Goal: Information Seeking & Learning: Understand process/instructions

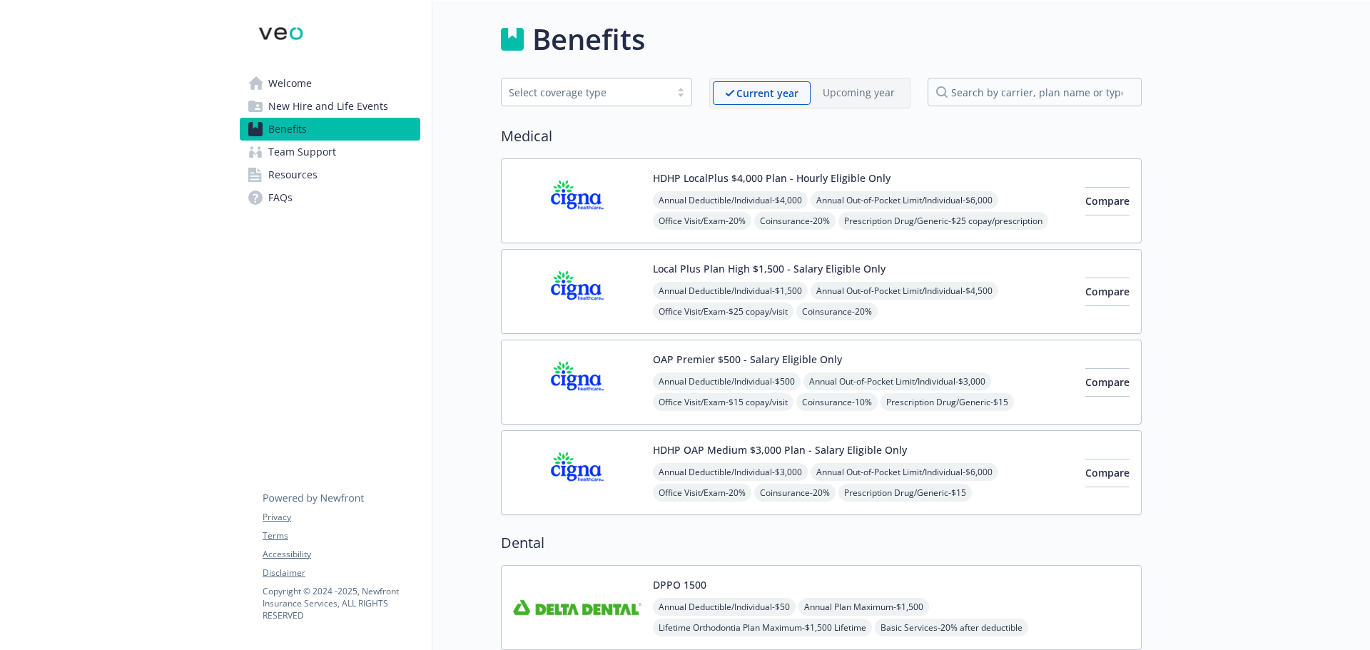
click at [591, 81] on div "Select coverage type" at bounding box center [596, 92] width 191 height 29
click at [331, 110] on span "New Hire and Life Events" at bounding box center [328, 106] width 120 height 23
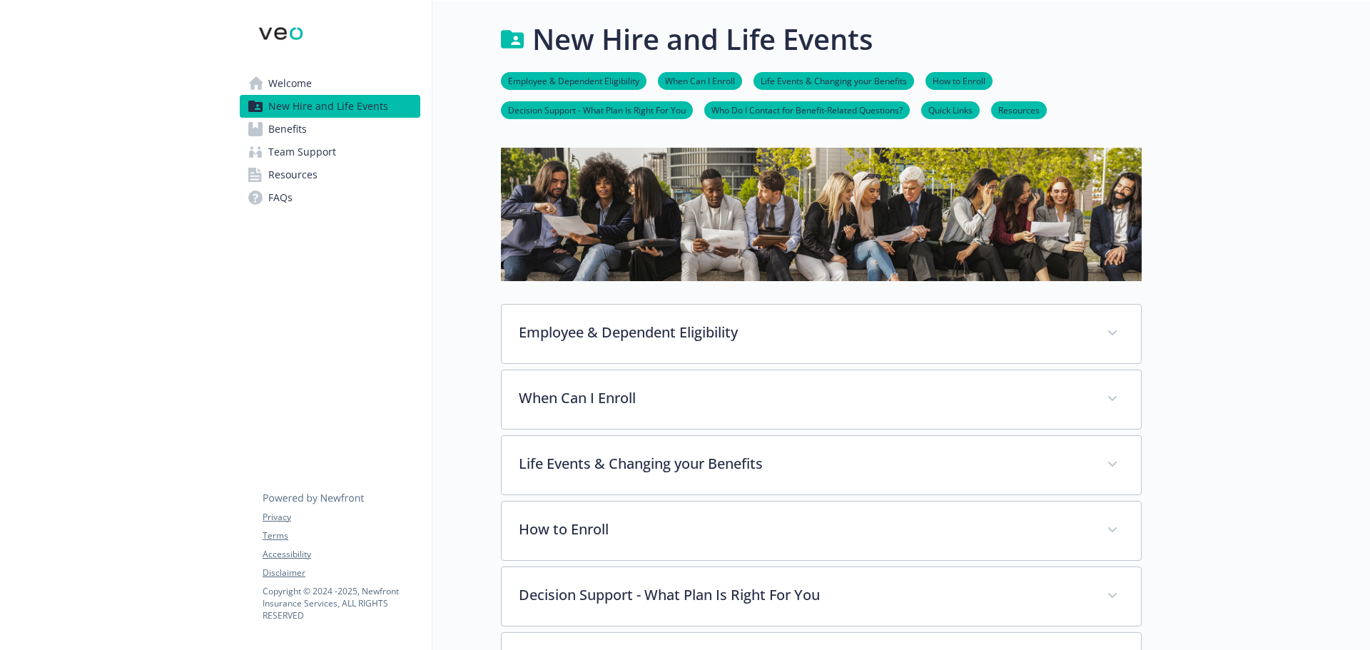
click at [314, 82] on link "Welcome" at bounding box center [330, 83] width 181 height 23
